Goal: Information Seeking & Learning: Learn about a topic

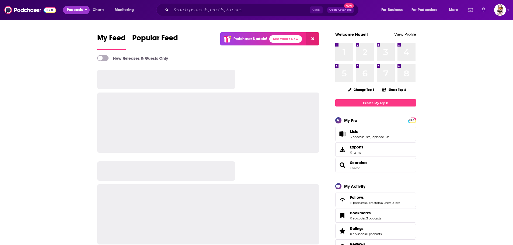
click at [76, 9] on span "Podcasts" at bounding box center [75, 10] width 16 height 8
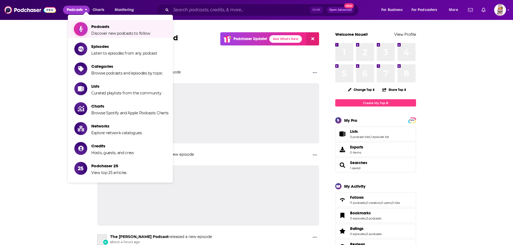
click at [102, 23] on span "Podcasts Discover new podcasts to follow" at bounding box center [120, 28] width 59 height 13
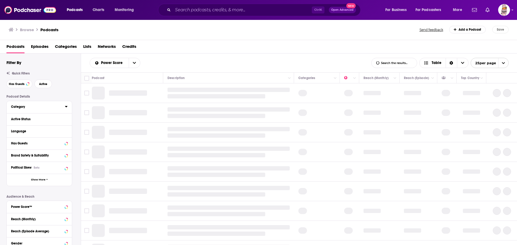
click at [30, 107] on div "Category" at bounding box center [36, 107] width 50 height 4
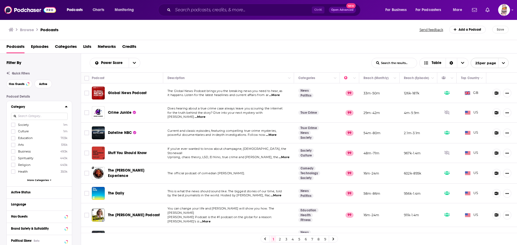
click at [53, 107] on div "Category" at bounding box center [36, 107] width 50 height 4
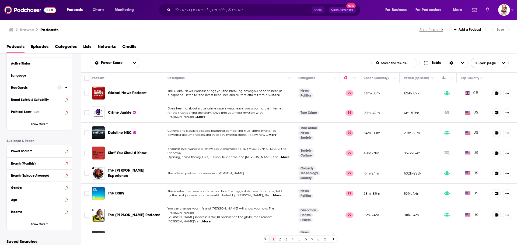
scroll to position [80, 0]
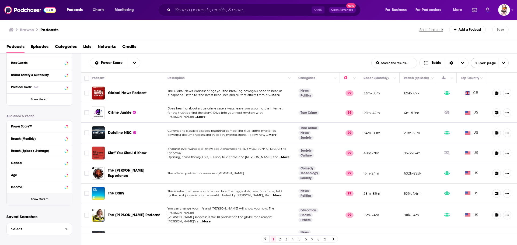
click at [33, 197] on button "Show More" at bounding box center [39, 199] width 65 height 12
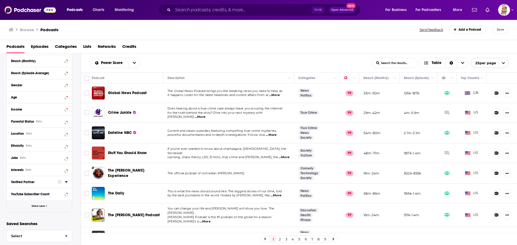
scroll to position [161, 0]
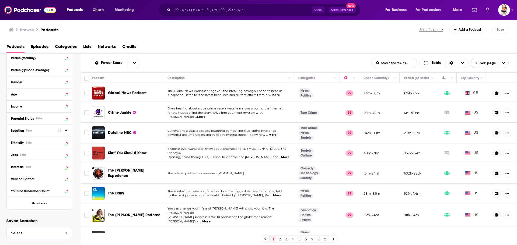
click at [36, 131] on div "Location Beta" at bounding box center [32, 131] width 43 height 4
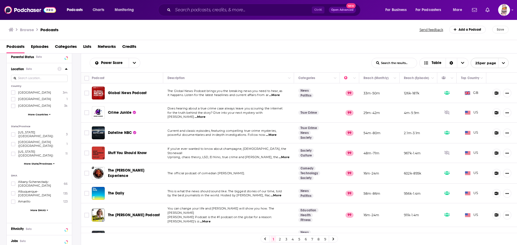
scroll to position [215, 0]
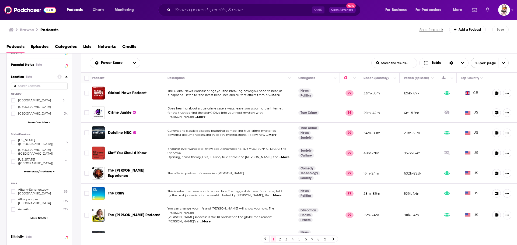
click at [34, 85] on input at bounding box center [39, 86] width 57 height 7
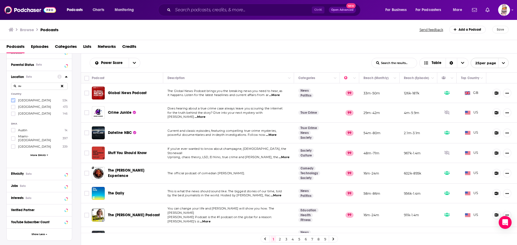
type input "au"
click at [13, 100] on icon at bounding box center [13, 100] width 3 height 2
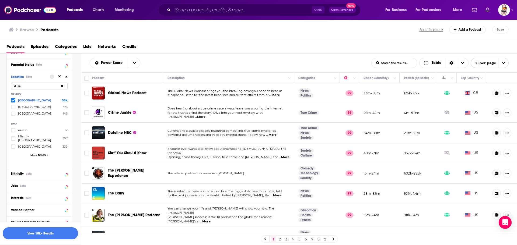
click at [47, 230] on button "View 10k+ Results" at bounding box center [40, 233] width 75 height 12
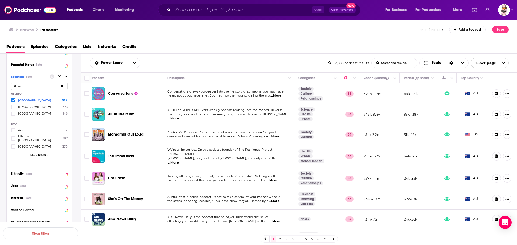
scroll to position [27, 0]
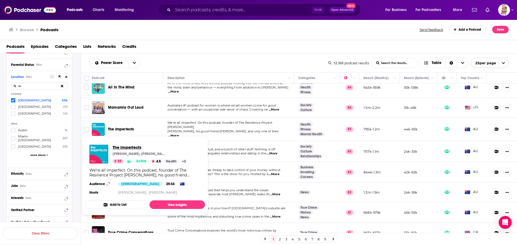
click at [136, 148] on span "The Imperfects" at bounding box center [150, 147] width 75 height 5
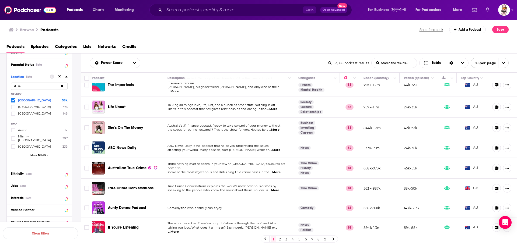
scroll to position [81, 0]
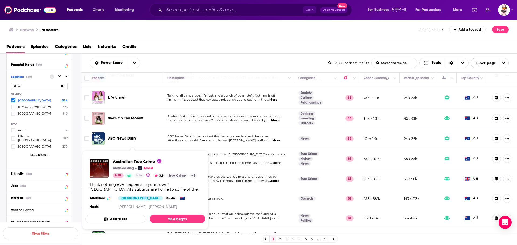
click at [147, 169] on p "Acast" at bounding box center [147, 168] width 9 height 4
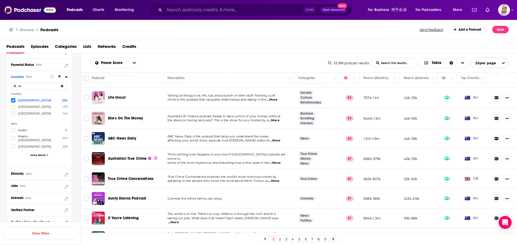
click at [132, 177] on span "True Crime Conversations" at bounding box center [130, 179] width 45 height 5
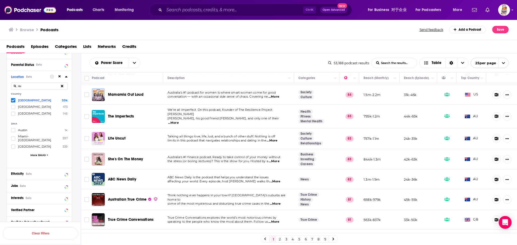
scroll to position [0, 0]
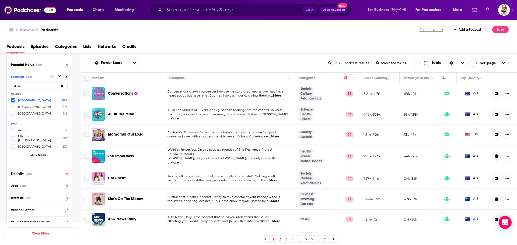
click at [432, 65] on span "Table" at bounding box center [437, 63] width 10 height 4
click at [425, 46] on div "Podcasts Episodes Categories Lists Networks Credits" at bounding box center [259, 47] width 506 height 11
click at [507, 95] on button "Show More Button" at bounding box center [507, 93] width 8 height 9
click at [505, 93] on icon "Show More Button" at bounding box center [506, 93] width 3 height 3
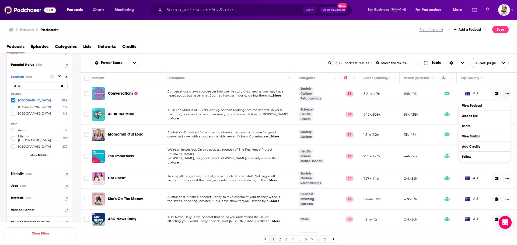
click at [505, 93] on icon "Show More Button" at bounding box center [506, 93] width 3 height 3
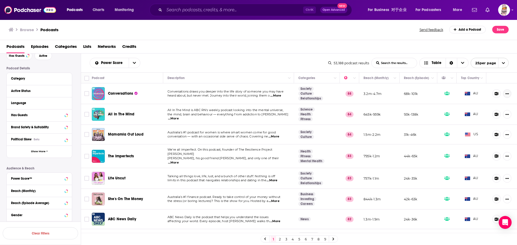
scroll to position [108, 0]
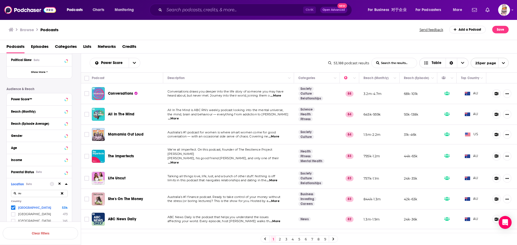
click at [433, 63] on span "Table" at bounding box center [437, 63] width 10 height 4
click at [454, 61] on div "Sort Direction" at bounding box center [451, 63] width 11 height 10
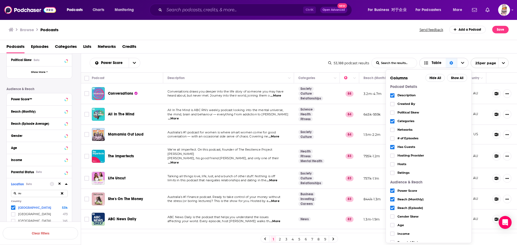
click at [453, 61] on div "Sort Direction" at bounding box center [451, 63] width 11 height 10
click at [263, 60] on div "Power Score List Search Input Search the results... Table" at bounding box center [209, 63] width 239 height 10
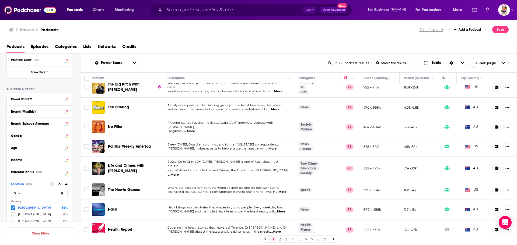
scroll to position [351, 0]
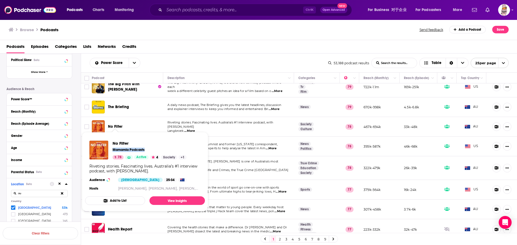
drag, startPoint x: 150, startPoint y: 149, endPoint x: 113, endPoint y: 151, distance: 36.4
click at [113, 151] on div "Mamamia Podcasts" at bounding box center [150, 150] width 74 height 4
copy p "Mamamia Podcasts"
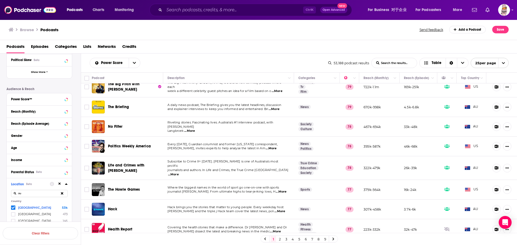
click at [187, 30] on div "Browse Podcasts" at bounding box center [214, 30] width 411 height 8
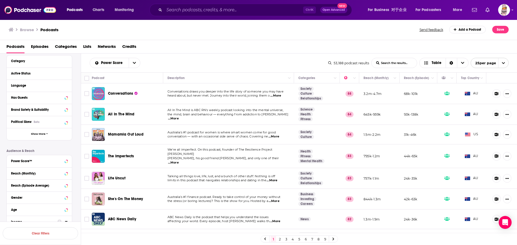
scroll to position [0, 0]
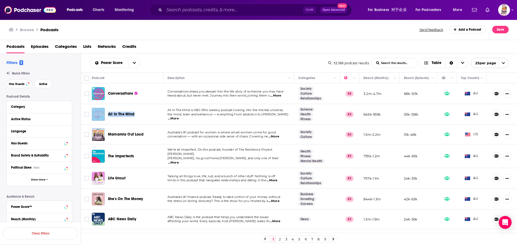
drag, startPoint x: 137, startPoint y: 114, endPoint x: 105, endPoint y: 115, distance: 32.3
click at [105, 115] on div "All In The Mind" at bounding box center [128, 114] width 72 height 13
copy div "All In The Mind"
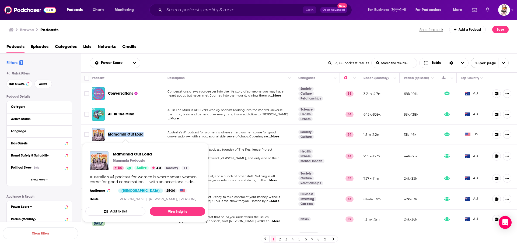
drag, startPoint x: 145, startPoint y: 135, endPoint x: 109, endPoint y: 135, distance: 36.3
click at [109, 135] on div "Mamamia Out Loud" at bounding box center [136, 134] width 56 height 5
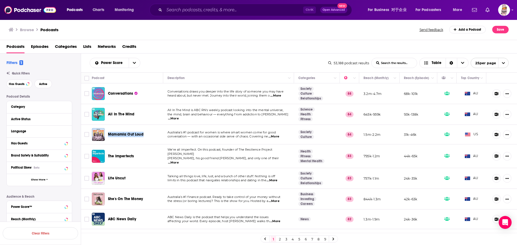
copy span "Mamamia Out Loud"
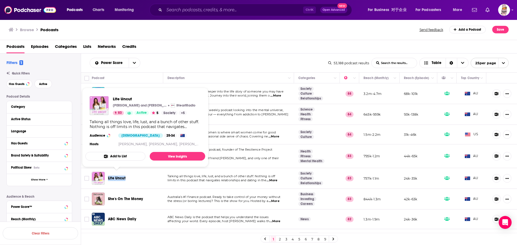
drag, startPoint x: 129, startPoint y: 175, endPoint x: 108, endPoint y: 177, distance: 20.5
click at [108, 177] on div "Life Uncut" at bounding box center [136, 178] width 56 height 5
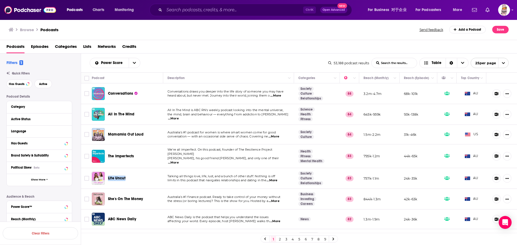
copy span "Life Uncut"
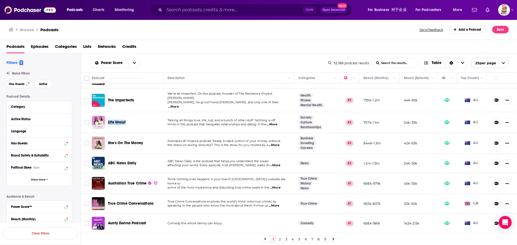
scroll to position [81, 0]
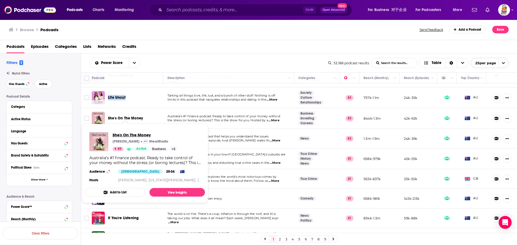
click at [142, 135] on span "She's On The Money" at bounding box center [145, 134] width 65 height 5
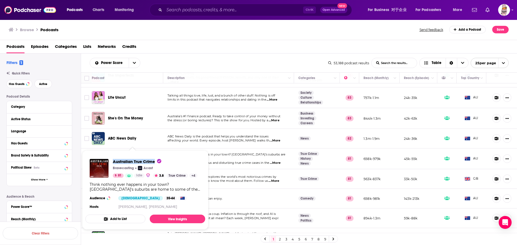
drag, startPoint x: 112, startPoint y: 161, endPoint x: 155, endPoint y: 162, distance: 42.3
click at [155, 162] on div "Australian True Crime Bravecasting Acast 81 Idle 3.8 True Crime + 4" at bounding box center [144, 168] width 108 height 19
copy span "Australian True Crime"
drag, startPoint x: 156, startPoint y: 167, endPoint x: 144, endPoint y: 169, distance: 12.3
click at [144, 169] on div "Bravecasting Acast" at bounding box center [155, 168] width 85 height 4
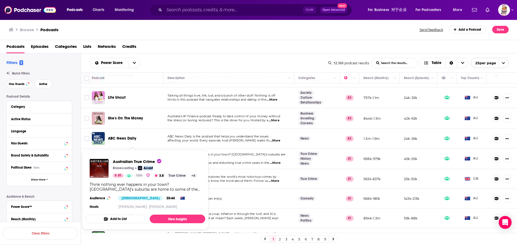
copy p "Acast"
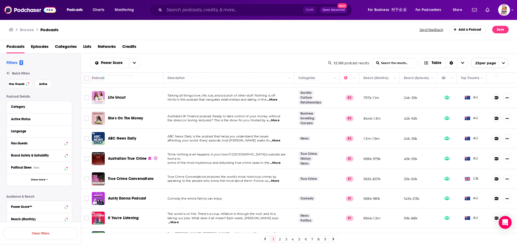
scroll to position [135, 0]
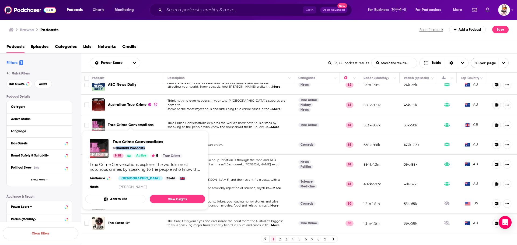
drag, startPoint x: 148, startPoint y: 147, endPoint x: 115, endPoint y: 146, distance: 32.6
click at [115, 146] on div "Mamamia Podcasts" at bounding box center [148, 148] width 70 height 4
drag, startPoint x: 111, startPoint y: 142, endPoint x: 163, endPoint y: 141, distance: 52.2
click at [163, 141] on div "True Crime Conversations Mamamia Podcasts 81 Active 5 True Crime" at bounding box center [136, 148] width 93 height 19
copy span "True Crime Conversations"
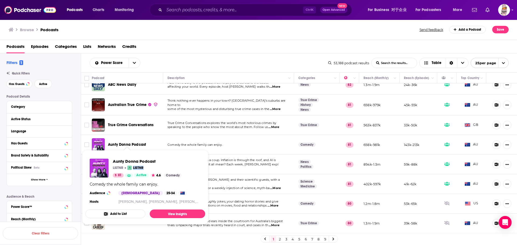
drag, startPoint x: 148, startPoint y: 169, endPoint x: 133, endPoint y: 170, distance: 14.6
click at [133, 170] on div "Aunty Donna Podcast LiSTNR LiSTNR 81 Active 4.6 Comedy" at bounding box center [147, 168] width 69 height 19
copy p "LiSTNR"
drag, startPoint x: 151, startPoint y: 141, endPoint x: 108, endPoint y: 143, distance: 43.2
click at [108, 143] on div "Aunty Donna Podcast" at bounding box center [136, 144] width 56 height 5
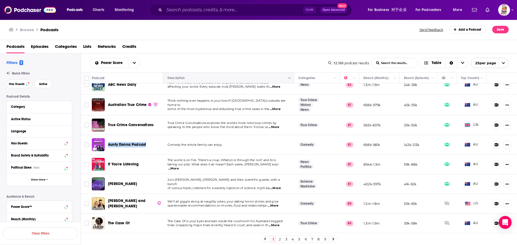
copy span "Aunty Donna Podcast"
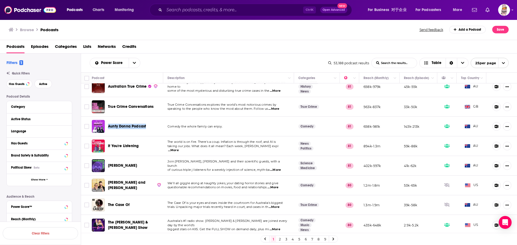
scroll to position [162, 0]
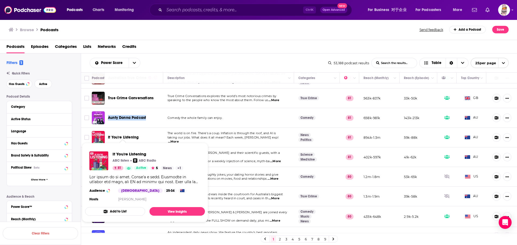
click at [129, 135] on span "If You're Listening" at bounding box center [123, 137] width 31 height 5
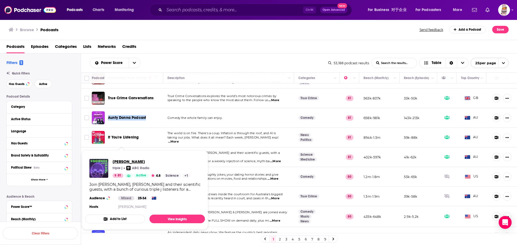
click at [128, 162] on span "[PERSON_NAME]" at bounding box center [152, 161] width 78 height 5
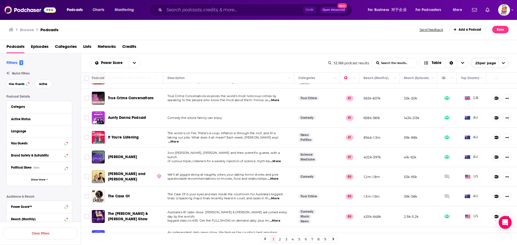
click at [202, 52] on div "Podcasts Episodes Categories Lists Networks Credits" at bounding box center [259, 47] width 506 height 11
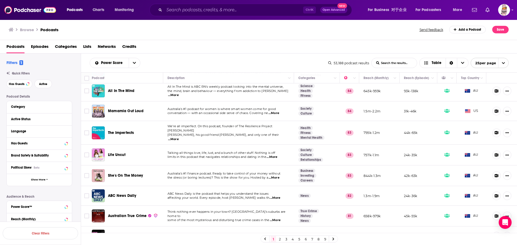
scroll to position [0, 0]
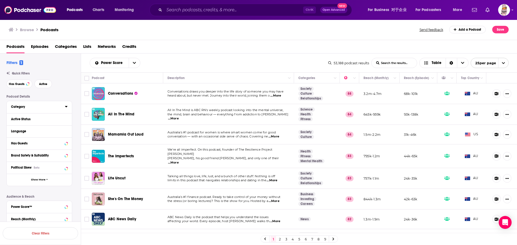
click at [32, 106] on div "Category" at bounding box center [36, 107] width 50 height 4
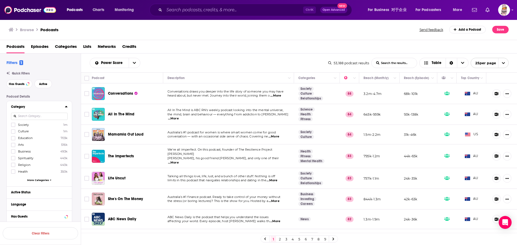
click at [32, 117] on input at bounding box center [39, 116] width 57 height 7
type input "poli"
click at [15, 124] on icon at bounding box center [13, 125] width 3 height 2
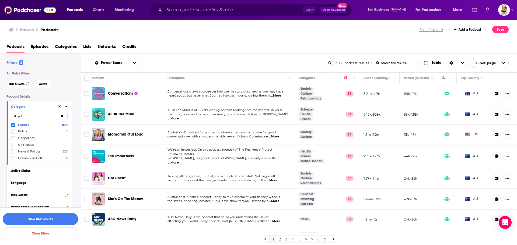
click at [29, 218] on button "View 862 Results" at bounding box center [40, 219] width 75 height 12
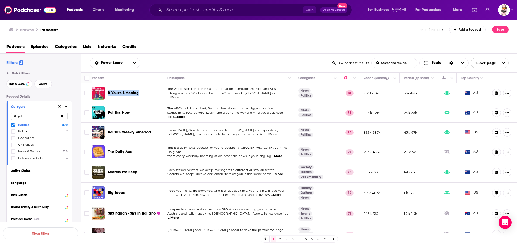
drag, startPoint x: 143, startPoint y: 94, endPoint x: 108, endPoint y: 97, distance: 35.4
click at [108, 97] on div "If You're Listening" at bounding box center [136, 93] width 56 height 13
copy span "If You're Listening"
click at [184, 66] on div "Power Score List Search Input Search the results... Table" at bounding box center [211, 63] width 243 height 10
drag, startPoint x: 148, startPoint y: 93, endPoint x: 107, endPoint y: 93, distance: 40.9
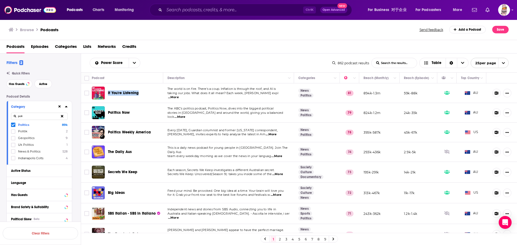
click at [107, 93] on div "If You're Listening" at bounding box center [128, 93] width 72 height 13
click at [174, 57] on div "Power Score List Search Input Search the results... Table 862 podcast results L…" at bounding box center [299, 63] width 436 height 19
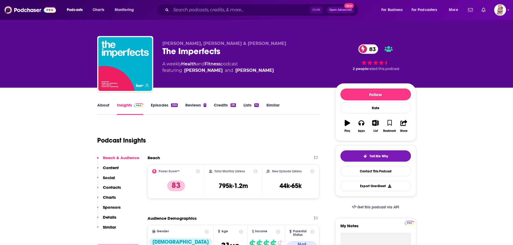
click at [278, 127] on div "Podcast Insights" at bounding box center [206, 137] width 218 height 27
drag, startPoint x: 159, startPoint y: 53, endPoint x: 225, endPoint y: 52, distance: 65.4
click at [225, 52] on div "Hugh van Cuylenburg, Ryan Shelton & Josh van Cuylenburg The Imperfects 83 A wee…" at bounding box center [256, 65] width 319 height 58
copy h2 "The Imperfects"
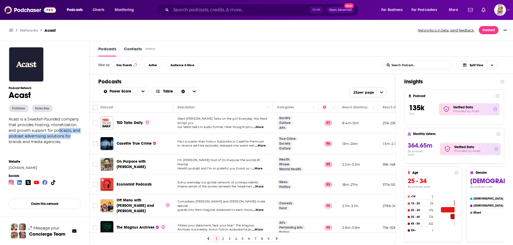
drag, startPoint x: 59, startPoint y: 130, endPoint x: 74, endPoint y: 139, distance: 16.8
click at [74, 139] on div "Acast is a Swedish-founded company that provides hosting, monetization and grow…" at bounding box center [45, 131] width 72 height 28
click at [74, 144] on div "Acast is a Swedish-founded company that provides hosting, monetization and grow…" at bounding box center [45, 131] width 72 height 28
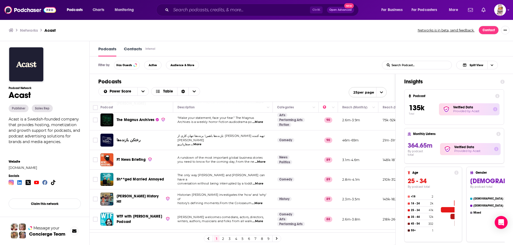
scroll to position [162, 0]
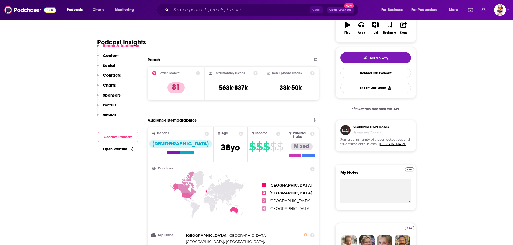
scroll to position [108, 0]
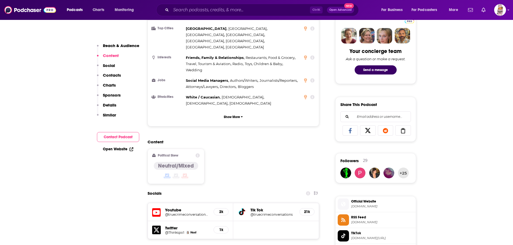
scroll to position [404, 0]
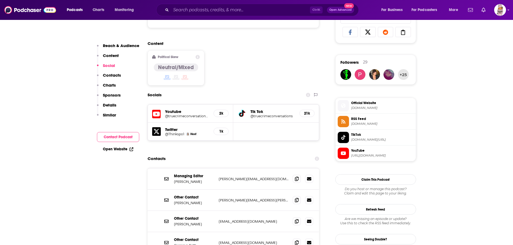
click at [251, 154] on div "Contacts" at bounding box center [234, 159] width 172 height 10
click at [172, 114] on h5 "@truecrimeconversationspodcast" at bounding box center [187, 116] width 44 height 4
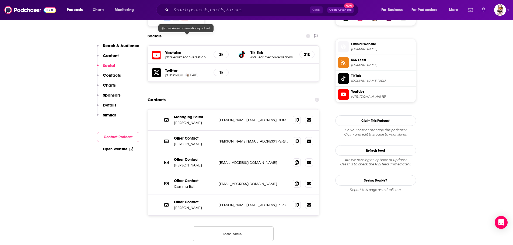
scroll to position [485, 0]
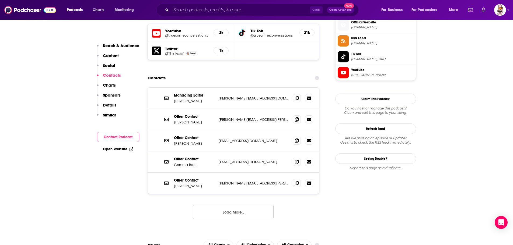
click at [258, 73] on section "Contacts Managing Editor Jessica Staveley jessica.staveley@mamamia.com.au jessi…" at bounding box center [234, 150] width 172 height 155
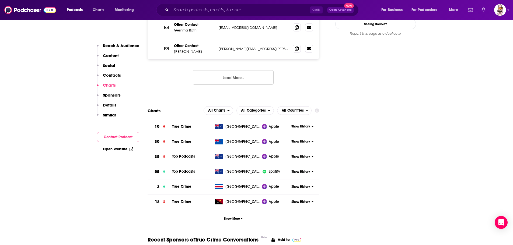
click at [177, 124] on span "True Crime" at bounding box center [181, 126] width 19 height 5
click at [187, 124] on span "True Crime" at bounding box center [181, 126] width 19 height 5
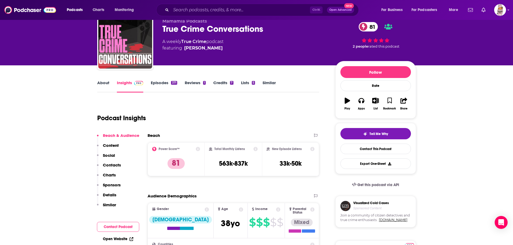
scroll to position [0, 0]
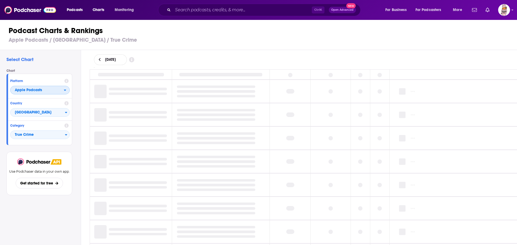
click at [49, 89] on span "Apple Podcasts" at bounding box center [36, 90] width 53 height 9
click at [64, 62] on h2 "Select Chart" at bounding box center [41, 60] width 70 height 6
click at [44, 92] on span "Apple Podcasts" at bounding box center [36, 90] width 53 height 9
click at [58, 66] on div "Select Chart Chart Platform Apple Podcasts Apple Podcasts Spotify Country [GEOG…" at bounding box center [40, 163] width 81 height 226
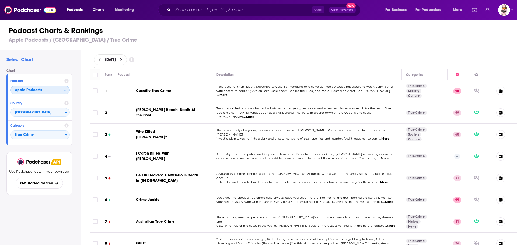
click at [38, 91] on span "Apple Podcasts" at bounding box center [28, 90] width 27 height 4
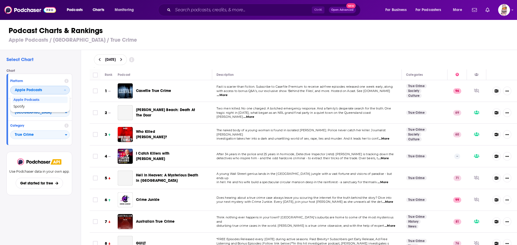
click at [40, 90] on span "Apple Podcasts" at bounding box center [28, 90] width 27 height 4
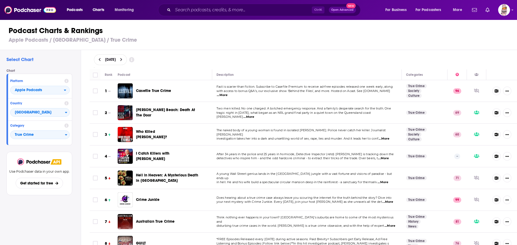
click at [62, 57] on h2 "Select Chart" at bounding box center [41, 60] width 70 height 6
click at [40, 136] on span "True Crime" at bounding box center [37, 135] width 54 height 9
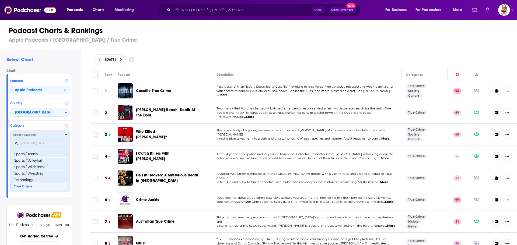
scroll to position [653, 0]
click at [42, 134] on h4 "Select a Category" at bounding box center [38, 135] width 50 height 3
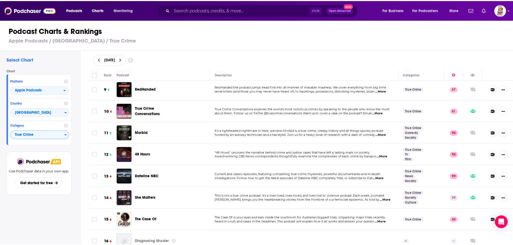
scroll to position [135, 0]
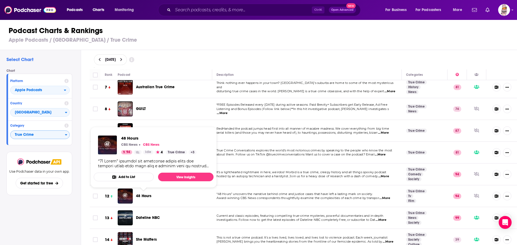
click at [150, 144] on p "CBS News" at bounding box center [151, 145] width 16 height 4
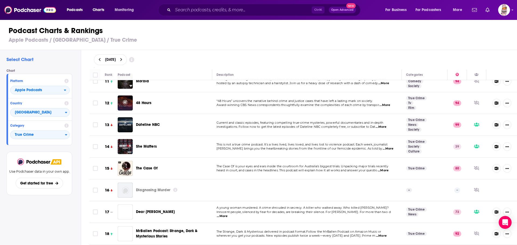
scroll to position [242, 0]
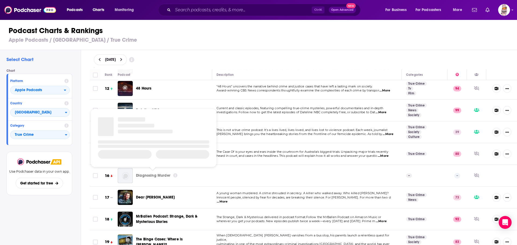
click at [246, 167] on td at bounding box center [307, 176] width 190 height 22
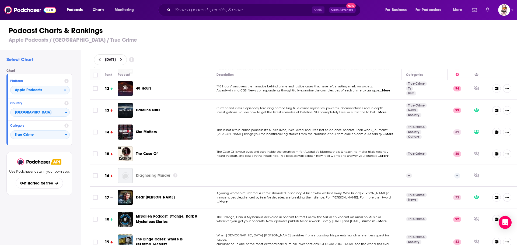
click at [262, 168] on td at bounding box center [307, 176] width 190 height 22
click at [243, 176] on td at bounding box center [307, 176] width 190 height 22
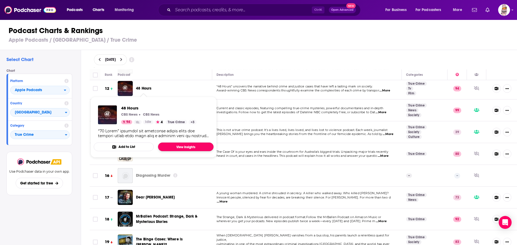
click at [168, 149] on link "View Insights" at bounding box center [185, 147] width 55 height 9
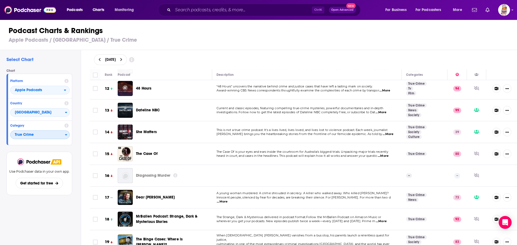
click at [42, 134] on span "True Crime" at bounding box center [37, 135] width 54 height 9
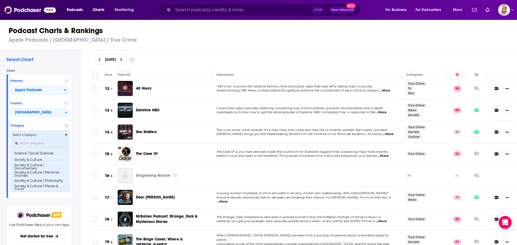
scroll to position [510, 0]
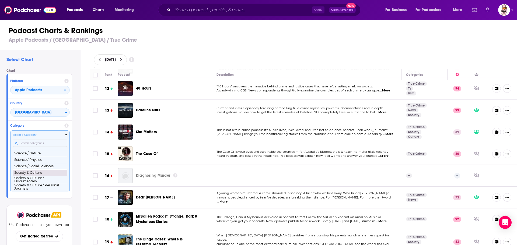
click at [52, 176] on button "Society & Culture" at bounding box center [40, 173] width 55 height 6
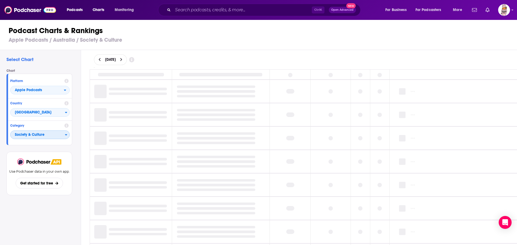
click at [37, 136] on span "Society & Culture" at bounding box center [37, 135] width 54 height 9
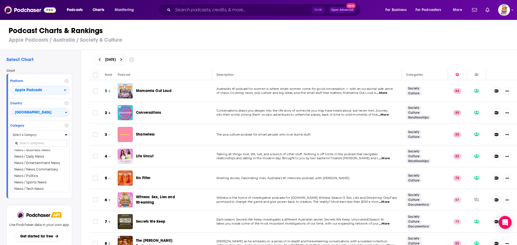
click at [57, 66] on div "Select Chart Chart Platform Apple Podcasts Country Australia Category Select a …" at bounding box center [40, 163] width 81 height 226
click at [78, 63] on div "Select Chart Chart Platform Apple Podcasts Country Australia Category Select a …" at bounding box center [40, 163] width 81 height 226
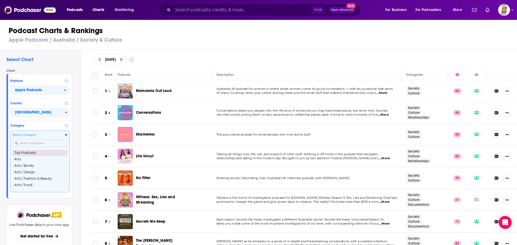
click at [43, 152] on button "Top Podcasts" at bounding box center [40, 153] width 55 height 6
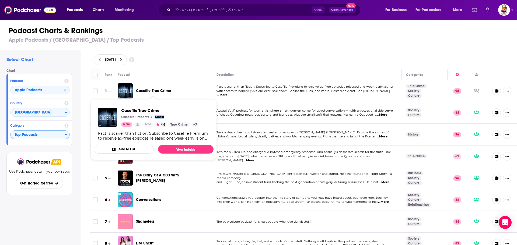
drag, startPoint x: 164, startPoint y: 116, endPoint x: 155, endPoint y: 118, distance: 10.1
click at [155, 118] on div "Casefile Presents Acast" at bounding box center [160, 117] width 78 height 4
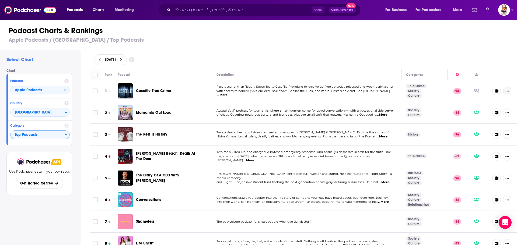
click at [505, 91] on icon "Show More Button" at bounding box center [506, 90] width 3 height 3
click at [458, 57] on div "October 14, 2025" at bounding box center [303, 59] width 419 height 11
click at [97, 59] on button at bounding box center [100, 60] width 6 height 5
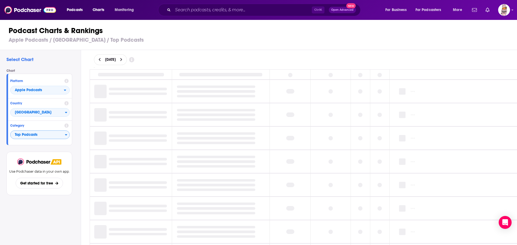
click at [122, 59] on icon at bounding box center [121, 60] width 2 height 4
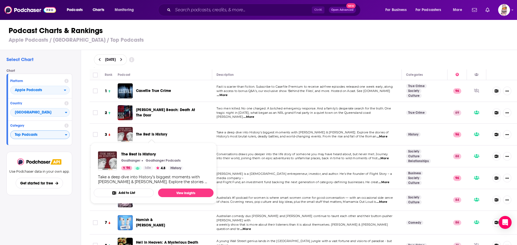
click at [161, 135] on span "The Rest Is History" at bounding box center [151, 134] width 31 height 5
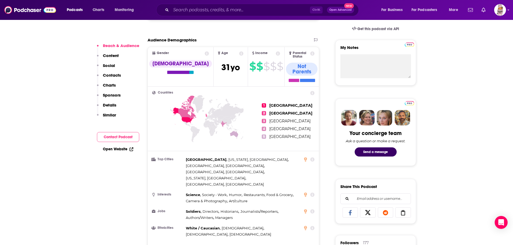
scroll to position [162, 0]
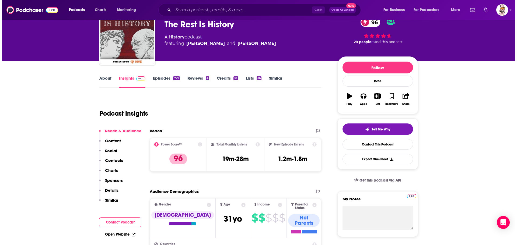
scroll to position [0, 0]
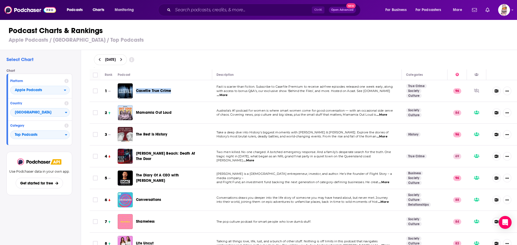
drag, startPoint x: 177, startPoint y: 90, endPoint x: 137, endPoint y: 96, distance: 40.5
click at [137, 96] on div "Casefile True Crime" at bounding box center [159, 90] width 47 height 15
click at [40, 135] on span "Top Podcasts" at bounding box center [37, 135] width 54 height 9
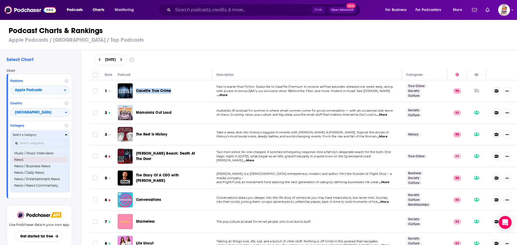
scroll to position [377, 0]
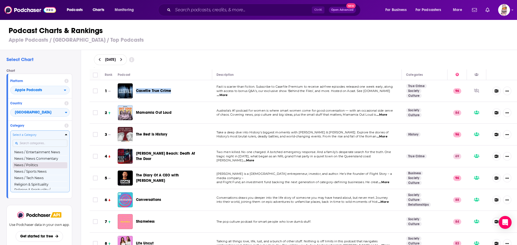
click at [47, 169] on button "News / Politics" at bounding box center [40, 165] width 55 height 6
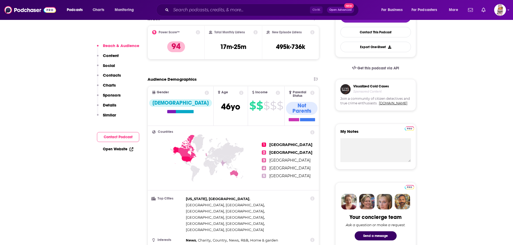
scroll to position [162, 0]
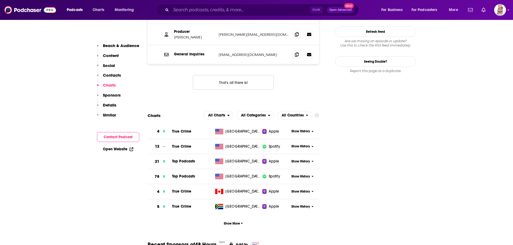
scroll to position [619, 0]
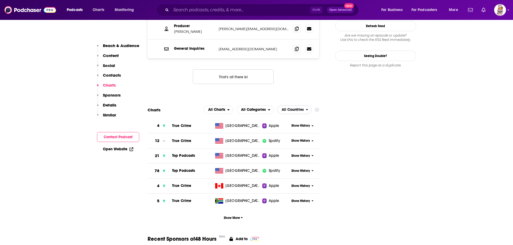
click at [296, 108] on span "All Countries" at bounding box center [293, 110] width 22 height 4
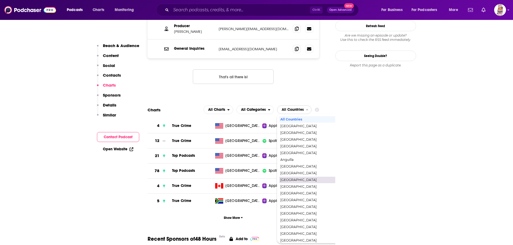
click at [300, 178] on span "[GEOGRAPHIC_DATA]" at bounding box center [317, 179] width 74 height 3
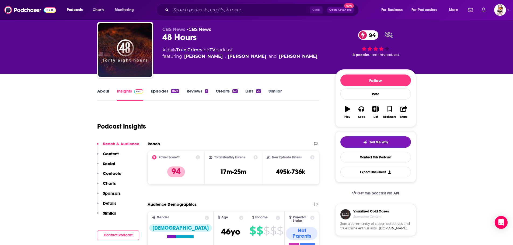
scroll to position [0, 0]
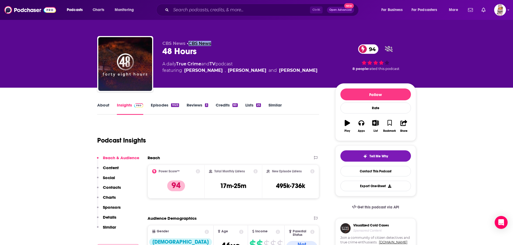
drag, startPoint x: 215, startPoint y: 44, endPoint x: 189, endPoint y: 44, distance: 25.8
click at [189, 44] on p "CBS News • CBS News" at bounding box center [244, 43] width 164 height 5
copy link "CBS News"
click at [301, 103] on div "About Insights Episodes 1023 Reviews 3 Credits 60 Lists 25 Similar" at bounding box center [208, 108] width 222 height 13
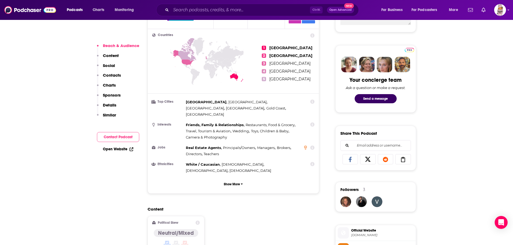
scroll to position [296, 0]
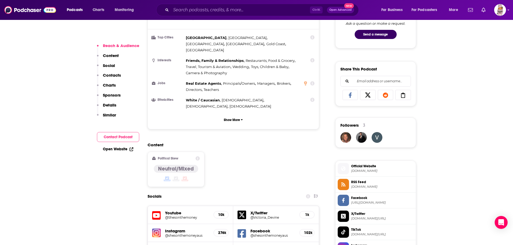
click at [183, 229] on h5 "Instagram" at bounding box center [187, 231] width 44 height 5
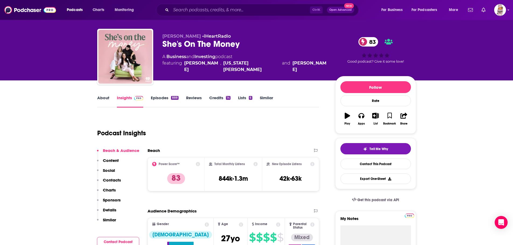
scroll to position [0, 0]
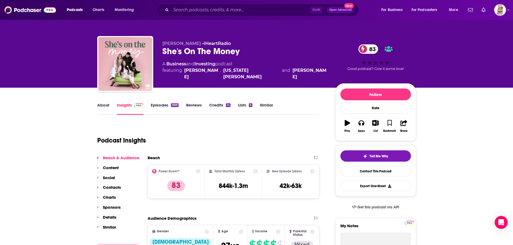
drag, startPoint x: 200, startPoint y: 44, endPoint x: 230, endPoint y: 43, distance: 30.2
click at [230, 43] on p "[PERSON_NAME] • iHeartRadio" at bounding box center [244, 43] width 164 height 5
click at [209, 127] on div "Podcast Insights" at bounding box center [206, 137] width 218 height 27
drag, startPoint x: 242, startPoint y: 52, endPoint x: 157, endPoint y: 53, distance: 84.3
click at [157, 53] on div "[PERSON_NAME] • iHeartRadio She's On The Money 83 A Business and Investing podc…" at bounding box center [256, 65] width 319 height 58
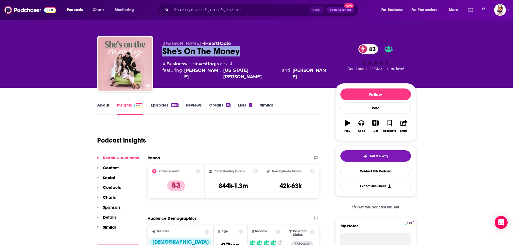
copy h2 "She's On The Money"
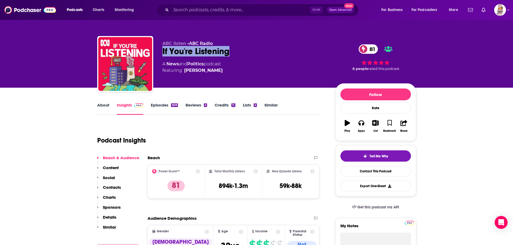
drag, startPoint x: 230, startPoint y: 52, endPoint x: 161, endPoint y: 55, distance: 69.8
click at [161, 55] on div "ABC listen • ABC Radio If You're Listening 81 A News and Politics podcast featu…" at bounding box center [256, 65] width 319 height 58
copy h2 "If You're Listening"
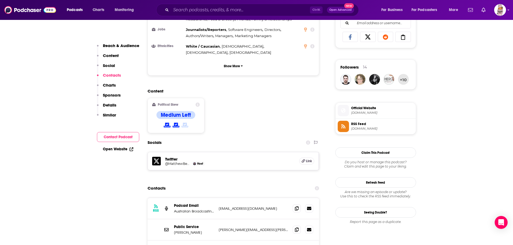
scroll to position [431, 0]
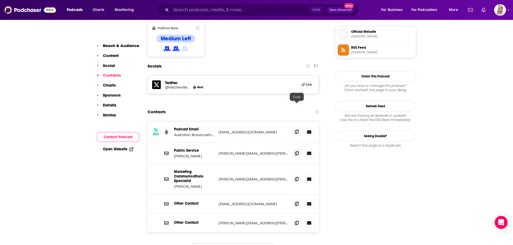
click at [297, 130] on icon at bounding box center [297, 132] width 4 height 4
